Goal: Task Accomplishment & Management: Manage account settings

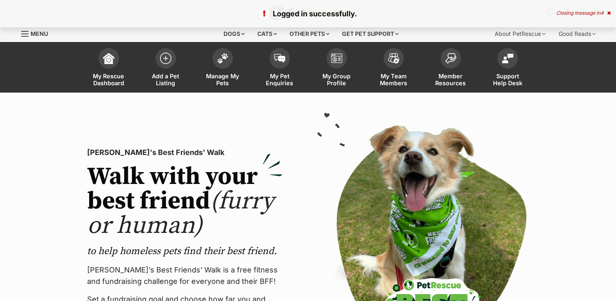
click at [233, 64] on link "Manage My Pets" at bounding box center [222, 68] width 57 height 48
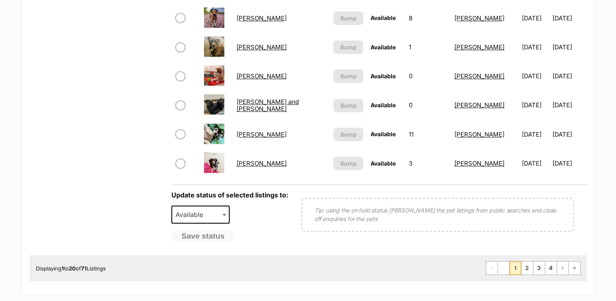
scroll to position [692, 0]
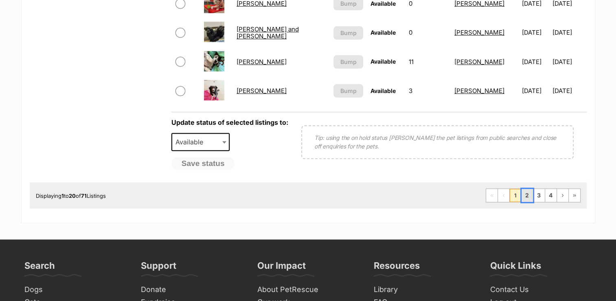
click at [524, 193] on link "2" at bounding box center [527, 195] width 11 height 13
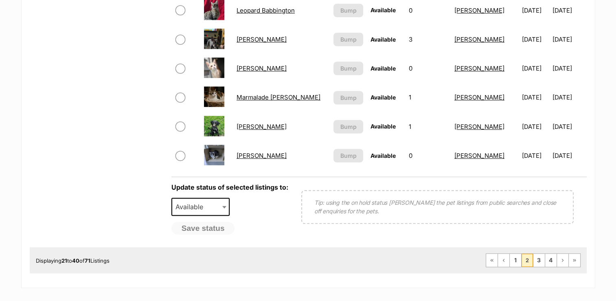
scroll to position [733, 0]
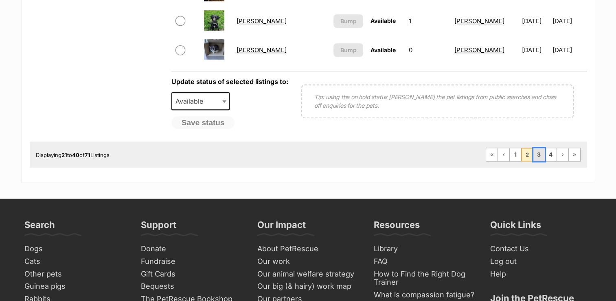
click at [543, 152] on link "3" at bounding box center [539, 154] width 11 height 13
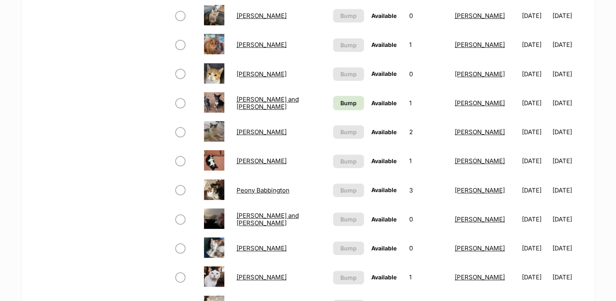
scroll to position [448, 0]
click at [351, 100] on link "Bump" at bounding box center [348, 103] width 31 height 14
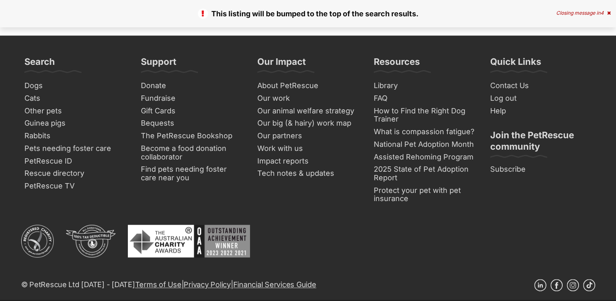
scroll to position [815, 0]
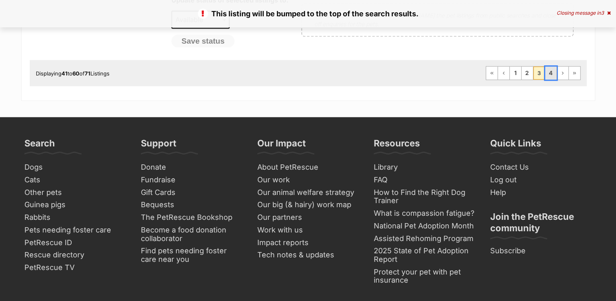
click at [548, 69] on link "4" at bounding box center [550, 72] width 11 height 13
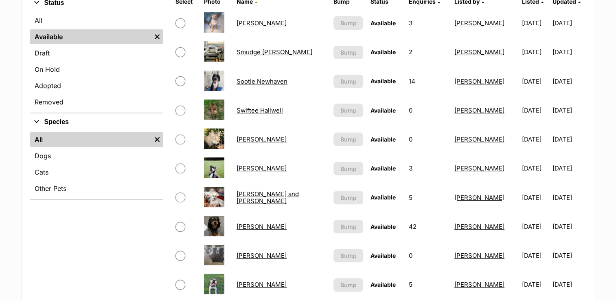
scroll to position [367, 0]
